Goal: Task Accomplishment & Management: Manage account settings

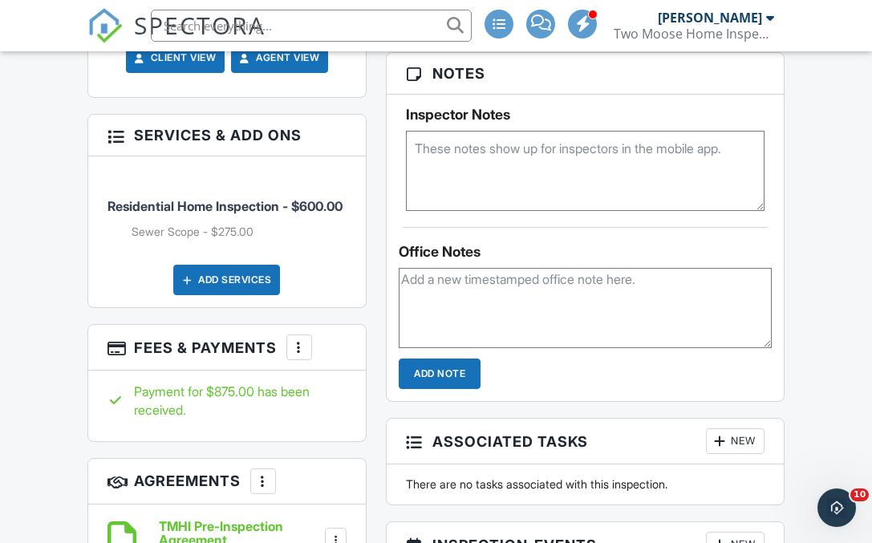
scroll to position [1303, 0]
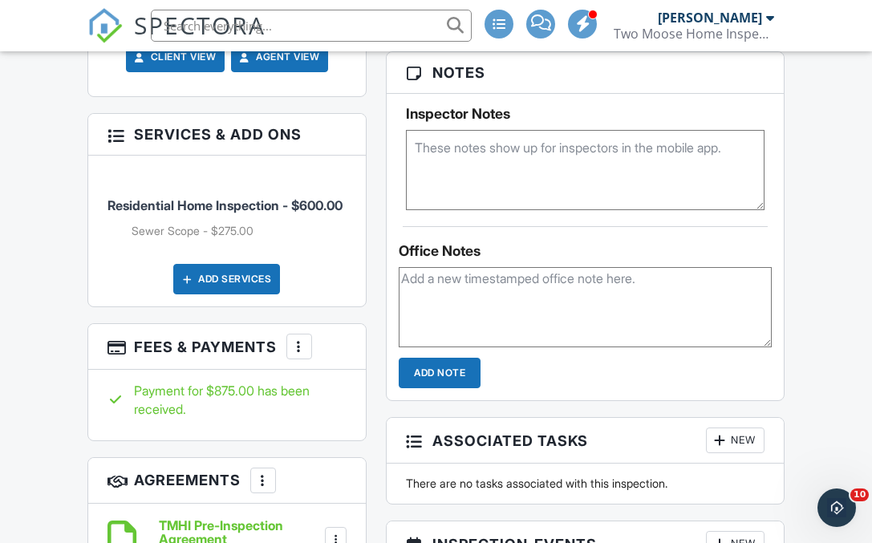
click at [309, 334] on div "More" at bounding box center [299, 347] width 26 height 26
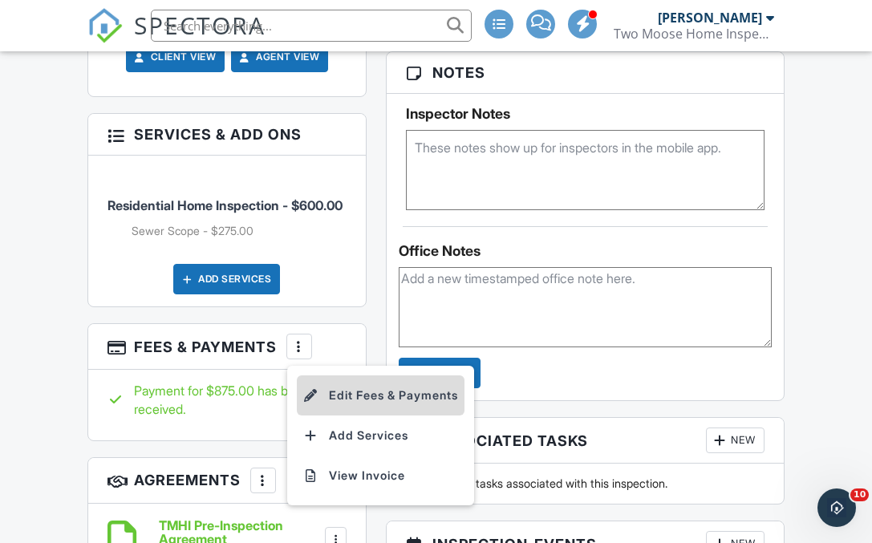
click at [338, 375] on li "Edit Fees & Payments" at bounding box center [381, 395] width 168 height 40
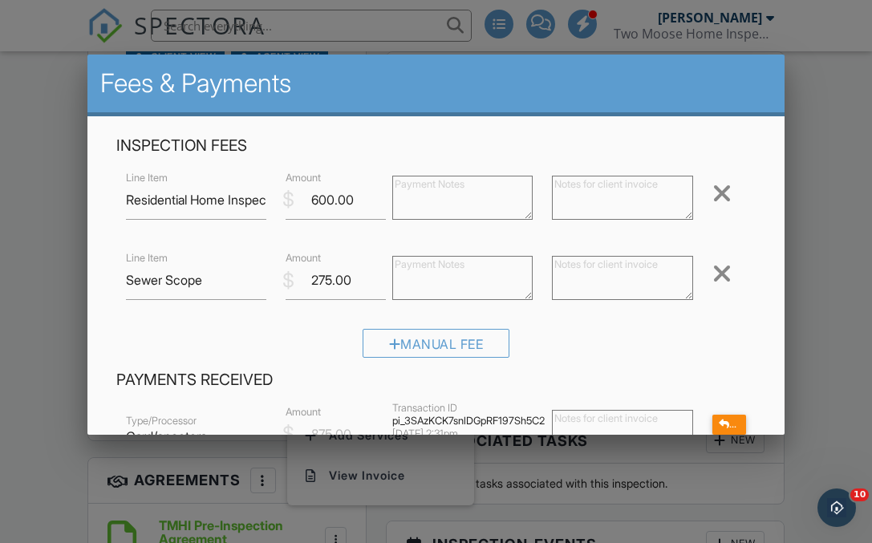
click at [730, 266] on div at bounding box center [721, 274] width 19 height 26
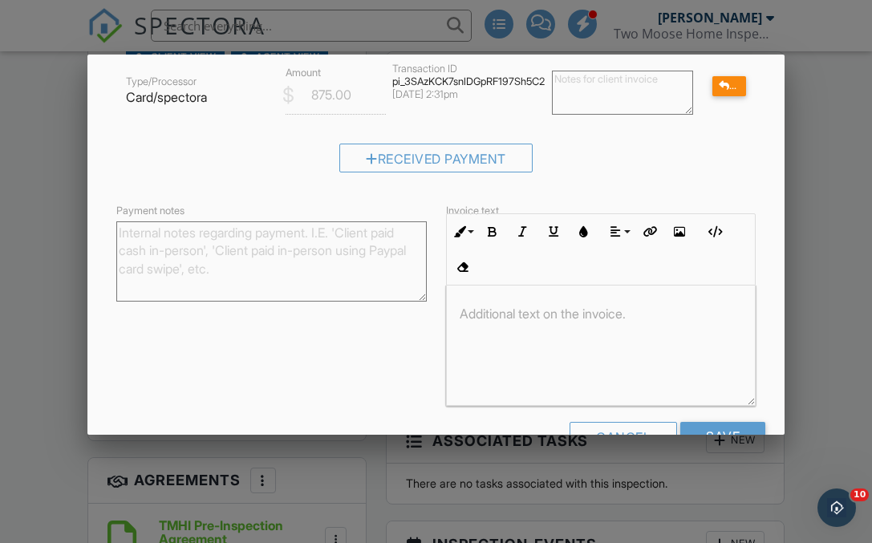
scroll to position [302, 0]
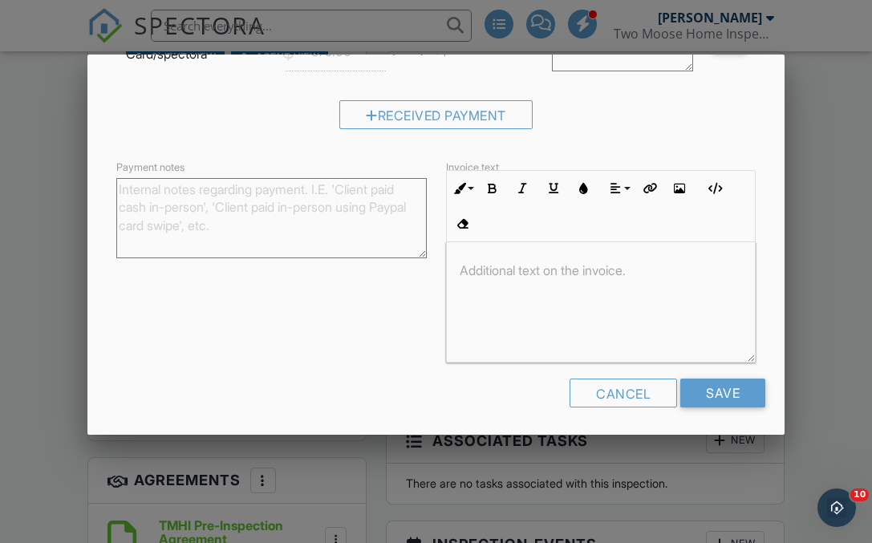
click at [244, 227] on textarea "Payment notes" at bounding box center [271, 218] width 310 height 80
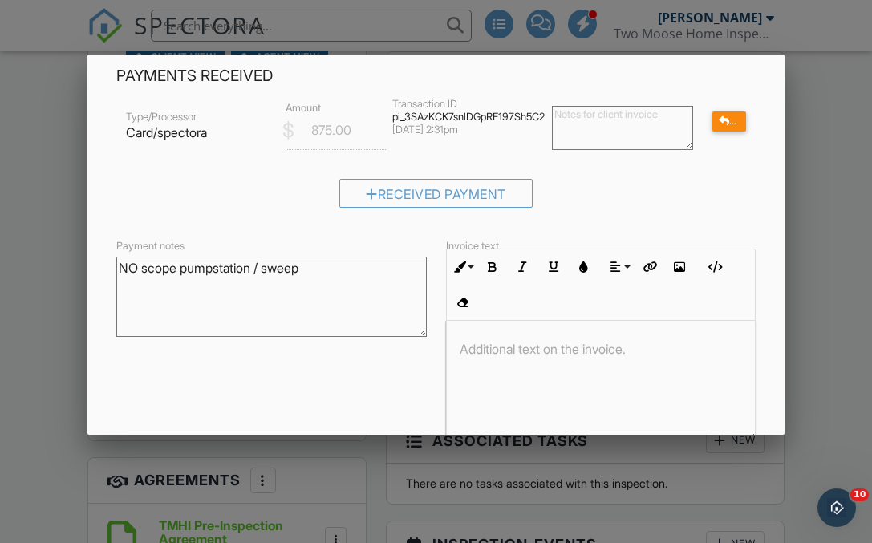
scroll to position [259, 0]
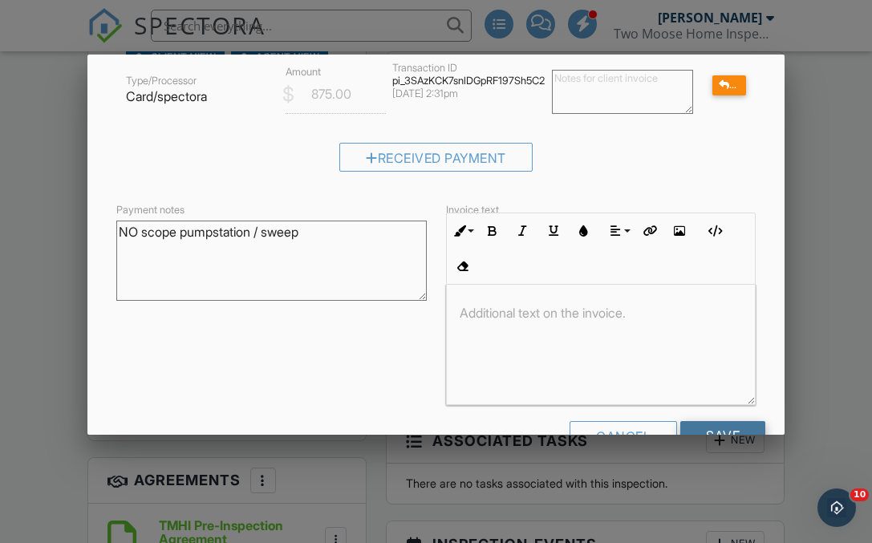
type textarea "NO scope pumpstation / sweep"
click at [718, 426] on input "Save" at bounding box center [722, 435] width 85 height 29
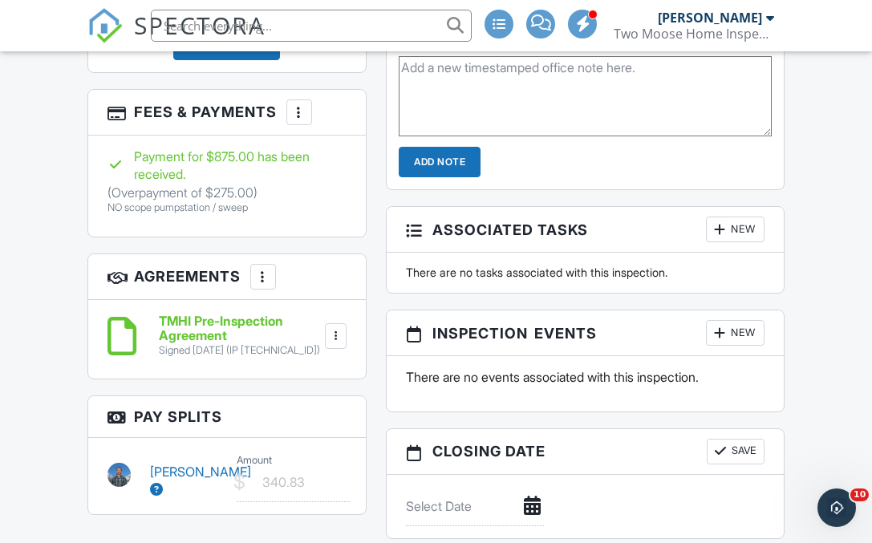
scroll to position [1698, 0]
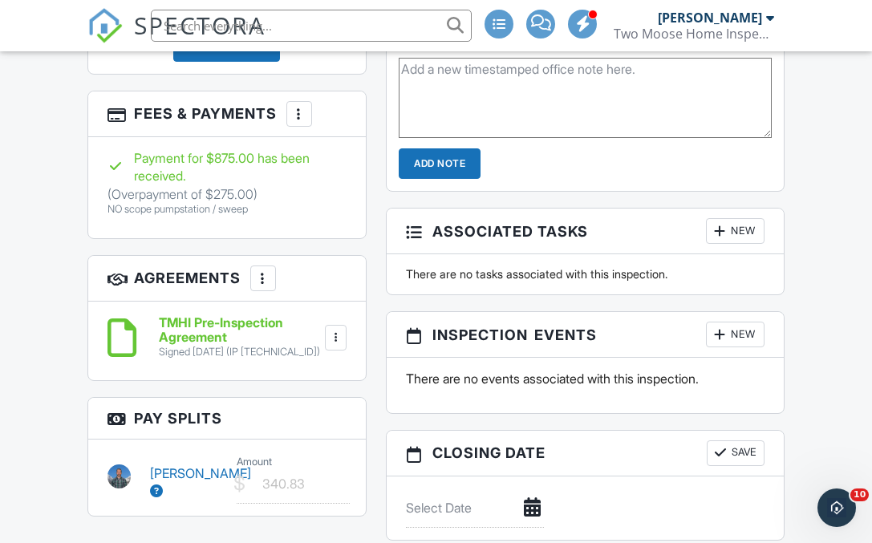
click at [297, 106] on div at bounding box center [299, 114] width 16 height 16
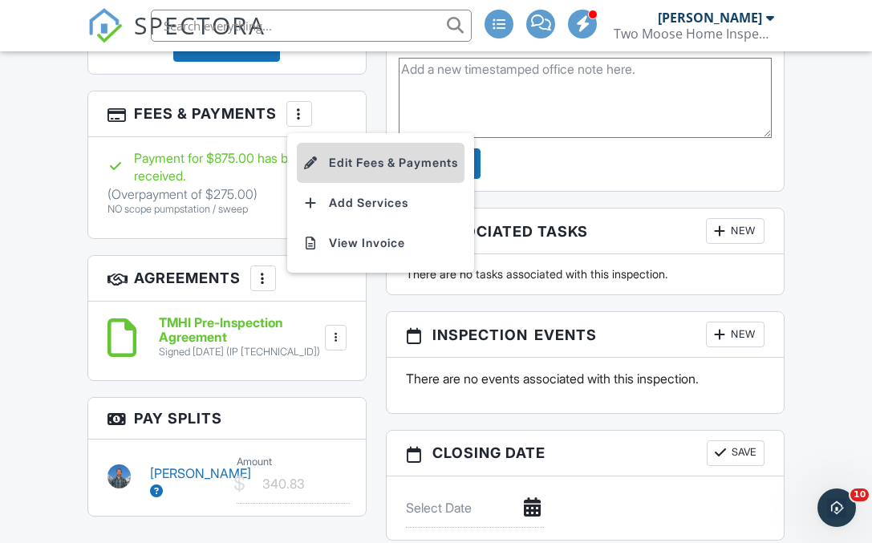
click at [338, 144] on li "Edit Fees & Payments" at bounding box center [381, 163] width 168 height 40
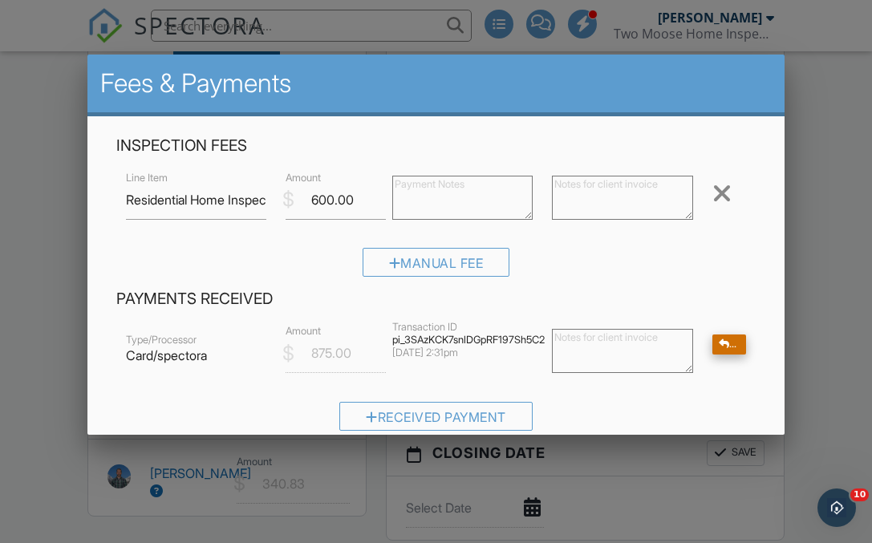
click at [720, 349] on div at bounding box center [724, 344] width 11 height 10
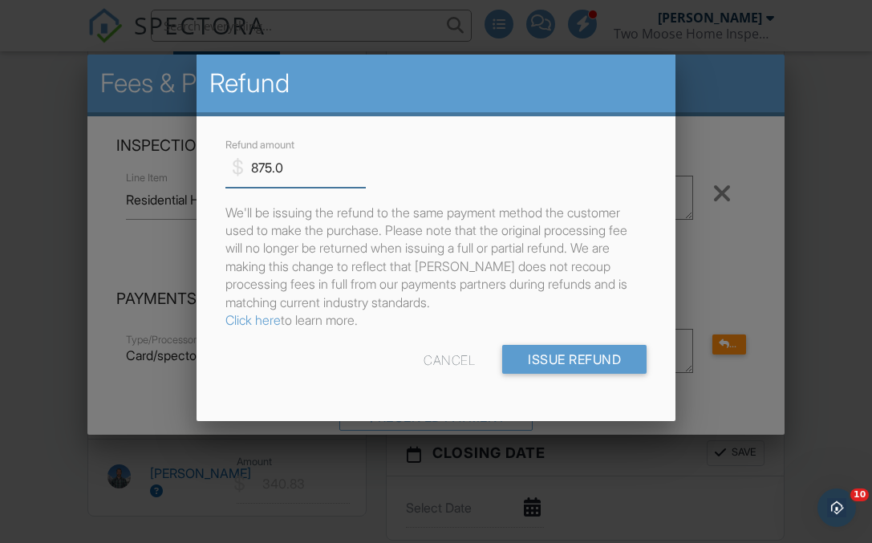
click at [252, 163] on input "875.0" at bounding box center [295, 167] width 140 height 39
type input "275.0"
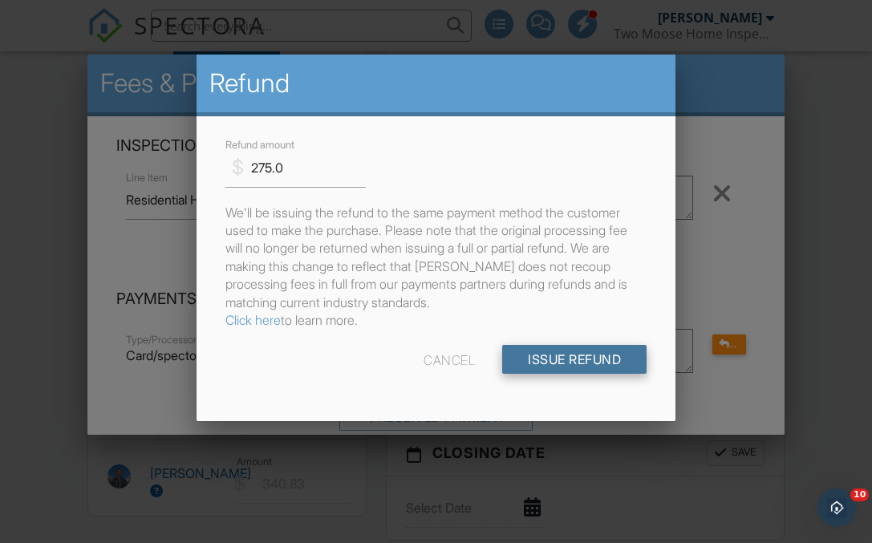
click at [590, 367] on input "Issue Refund" at bounding box center [574, 359] width 144 height 29
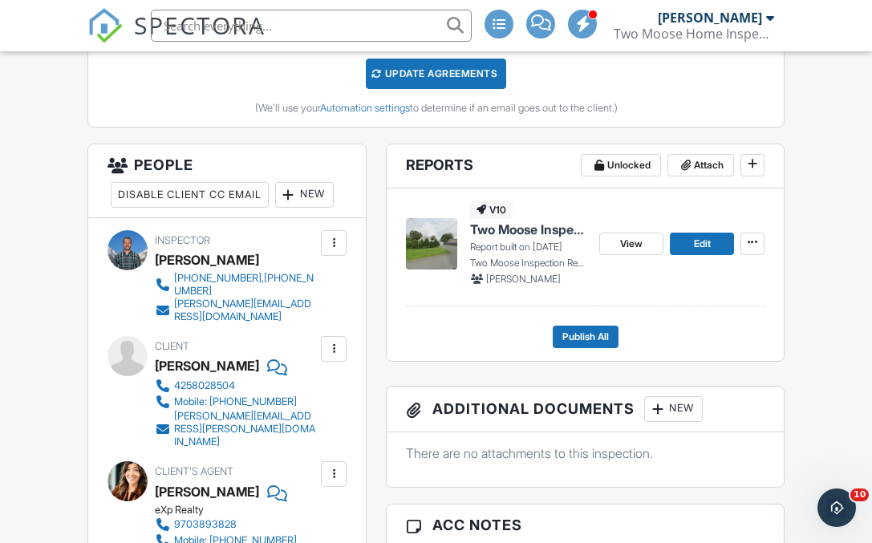
scroll to position [542, 0]
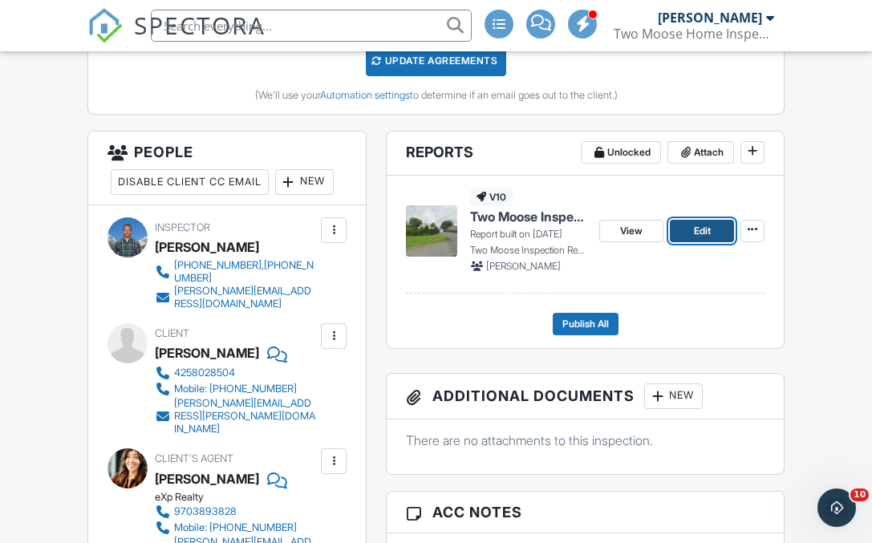
click at [691, 235] on link "Edit" at bounding box center [702, 231] width 64 height 22
